Goal: Information Seeking & Learning: Learn about a topic

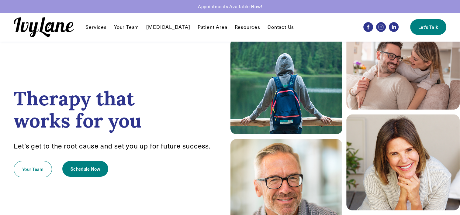
click at [0, 0] on span "Individual Therapy" at bounding box center [0, 0] width 0 height 0
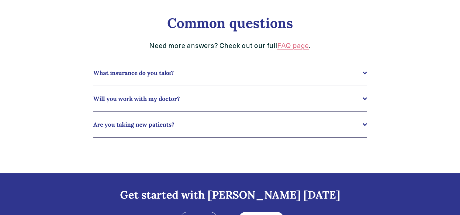
scroll to position [647, 0]
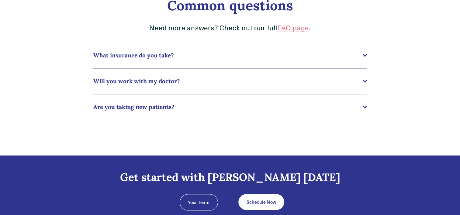
click at [155, 58] on span "What insurance do you take?" at bounding box center [227, 55] width 269 height 7
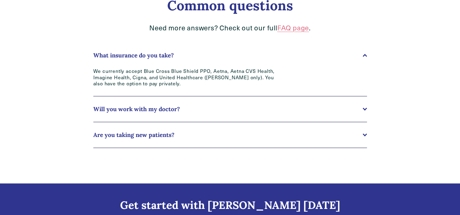
click at [150, 134] on span "Are you taking new patients?" at bounding box center [227, 134] width 269 height 7
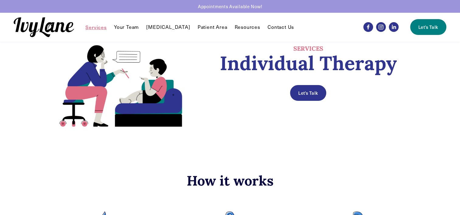
scroll to position [0, 0]
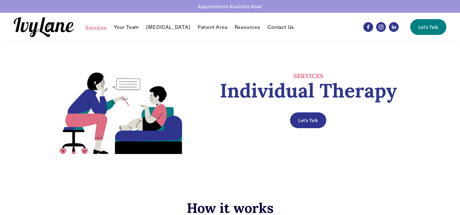
click at [205, 28] on link "Patient Area" at bounding box center [213, 26] width 30 height 7
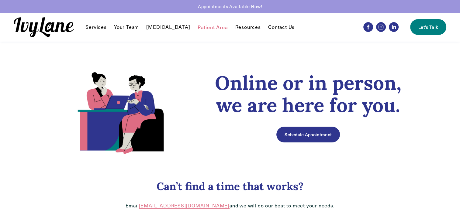
click at [129, 26] on link "Your Team" at bounding box center [126, 26] width 25 height 7
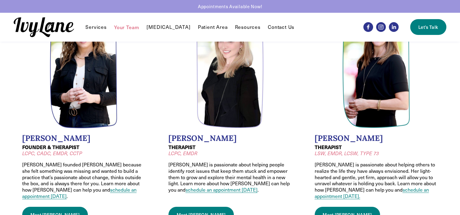
scroll to position [91, 0]
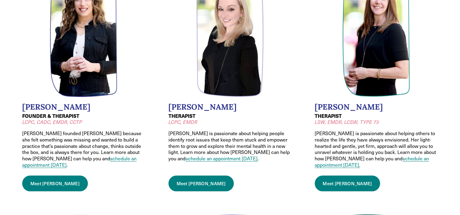
click at [335, 176] on link "Meet Jodi" at bounding box center [348, 184] width 66 height 16
click at [40, 179] on link "Meet Wendy" at bounding box center [55, 184] width 66 height 16
click at [192, 177] on link "Meet Jessica" at bounding box center [201, 184] width 66 height 16
click at [340, 178] on link "Meet Jodi" at bounding box center [348, 184] width 66 height 16
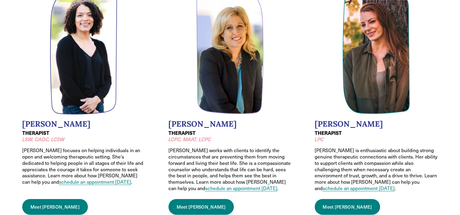
scroll to position [316, 0]
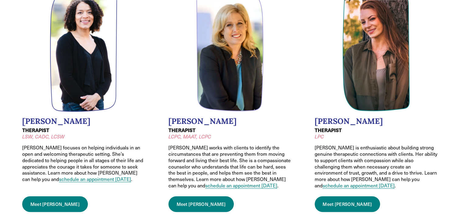
click at [185, 200] on link "Meet Caroline" at bounding box center [201, 204] width 66 height 16
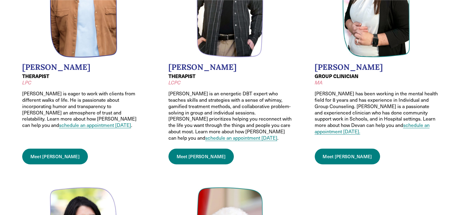
scroll to position [624, 0]
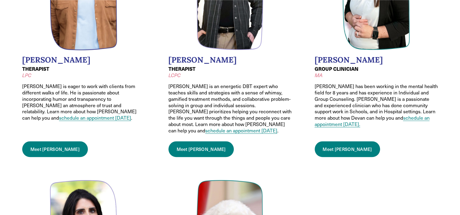
click at [186, 141] on link "Meet Justin" at bounding box center [201, 149] width 66 height 16
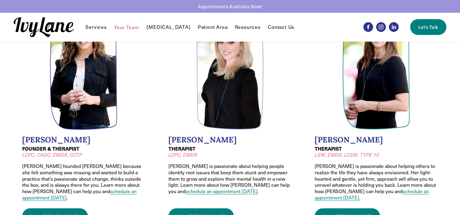
scroll to position [0, 0]
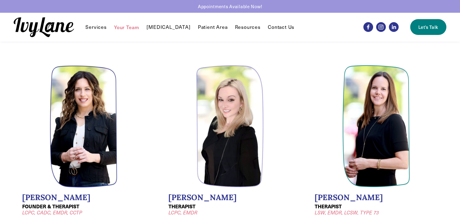
click at [367, 28] on icon "Facebook" at bounding box center [368, 27] width 6 height 6
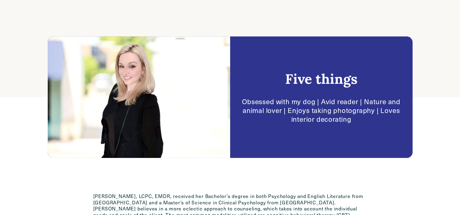
scroll to position [62, 0]
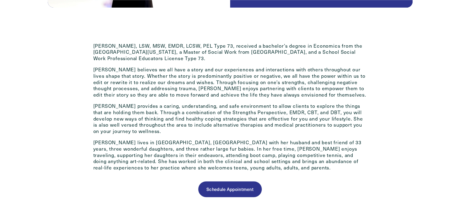
scroll to position [289, 0]
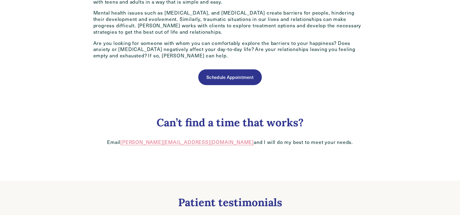
scroll to position [369, 0]
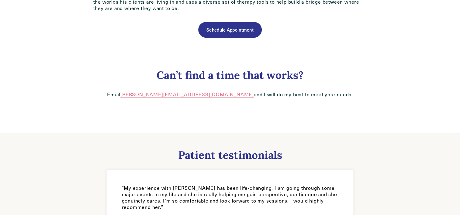
scroll to position [382, 0]
